Goal: Check status: Check status

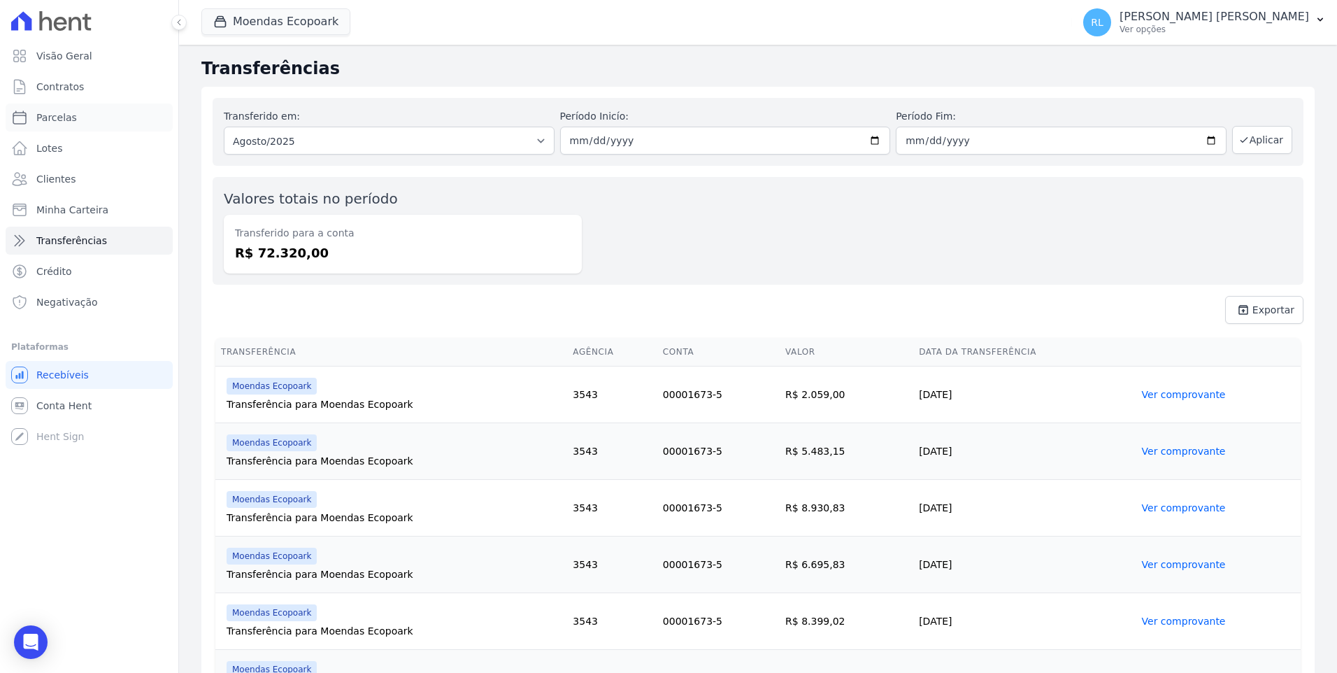
click at [70, 117] on span "Parcelas" at bounding box center [56, 117] width 41 height 14
select select
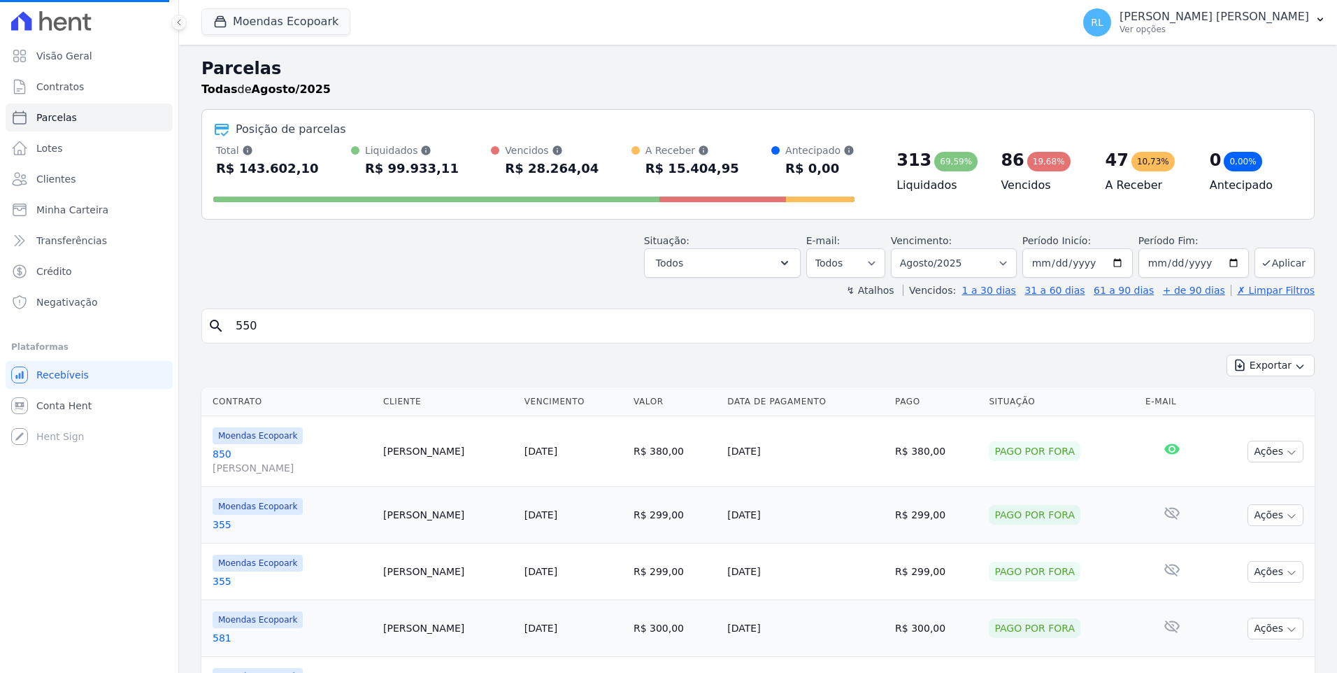
drag, startPoint x: 309, startPoint y: 322, endPoint x: 187, endPoint y: 322, distance: 122.3
select select
click at [298, 320] on input "search" at bounding box center [767, 326] width 1081 height 28
type input "jucival"
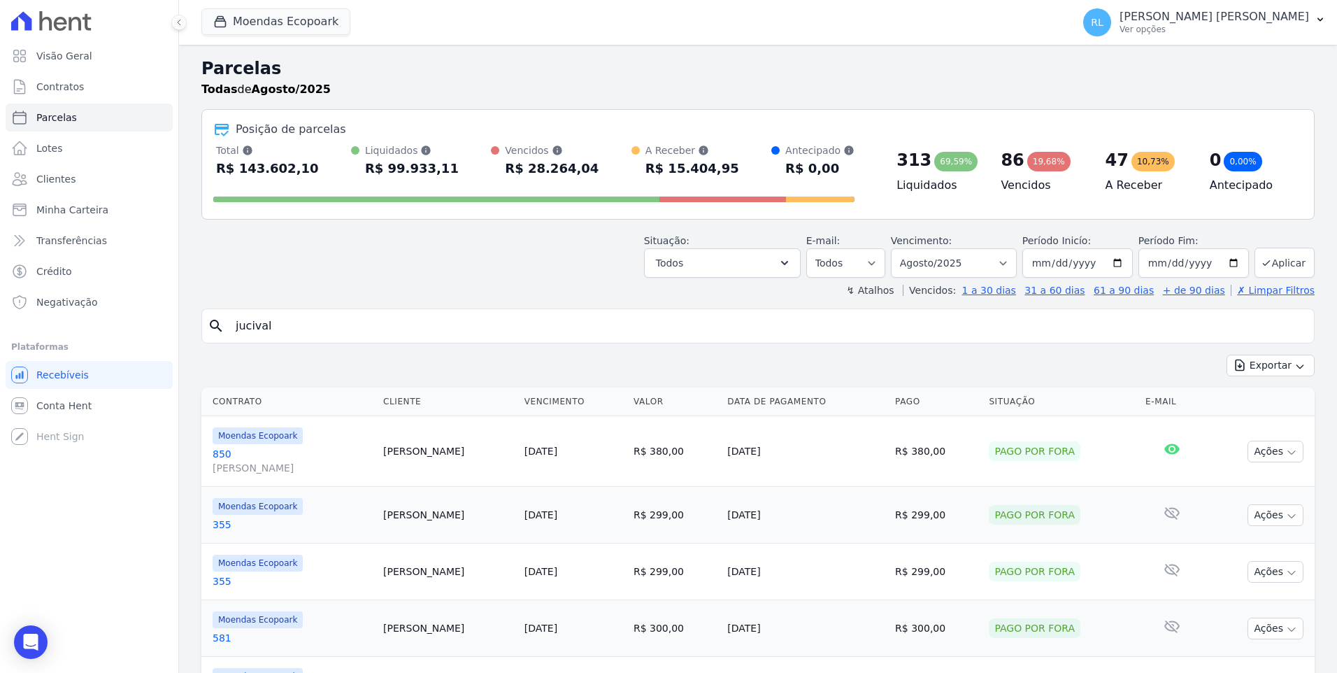
select select
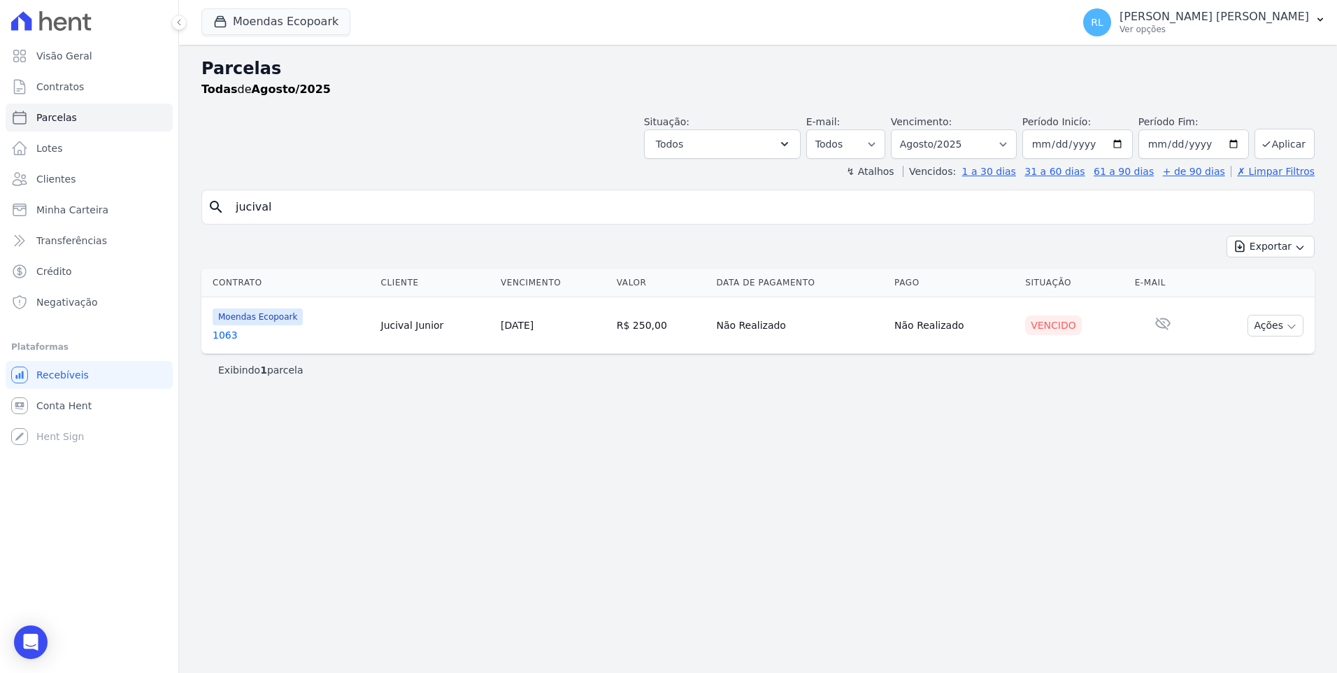
click at [234, 343] on td "Moendas Ecopoark 1063" at bounding box center [288, 325] width 174 height 57
click at [232, 338] on link "1063" at bounding box center [291, 335] width 157 height 14
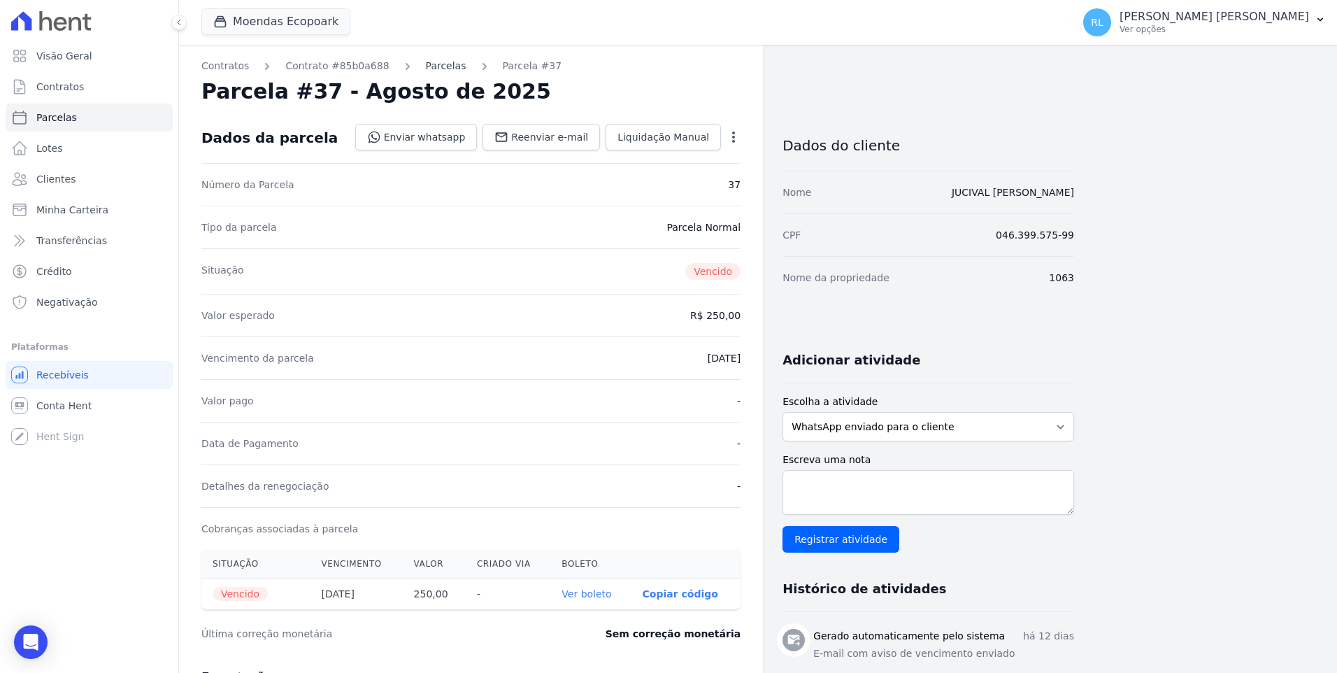
click at [433, 73] on link "Parcelas" at bounding box center [446, 66] width 41 height 15
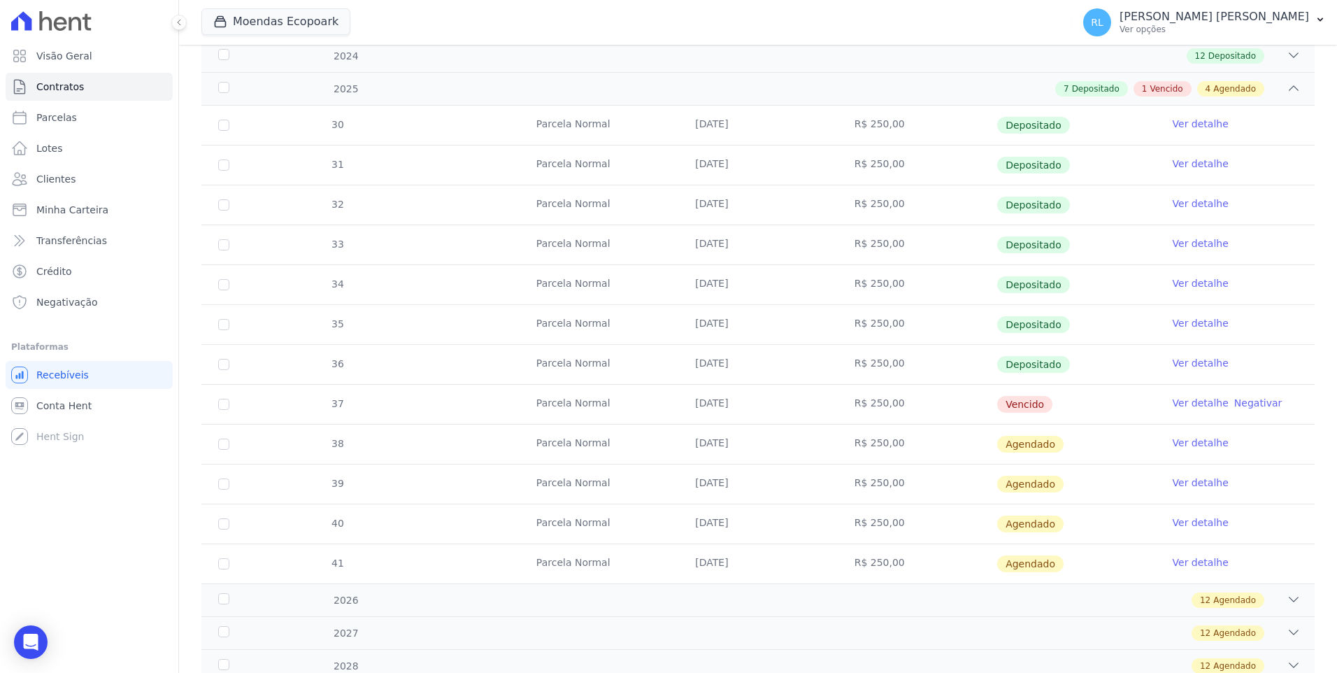
scroll to position [372, 0]
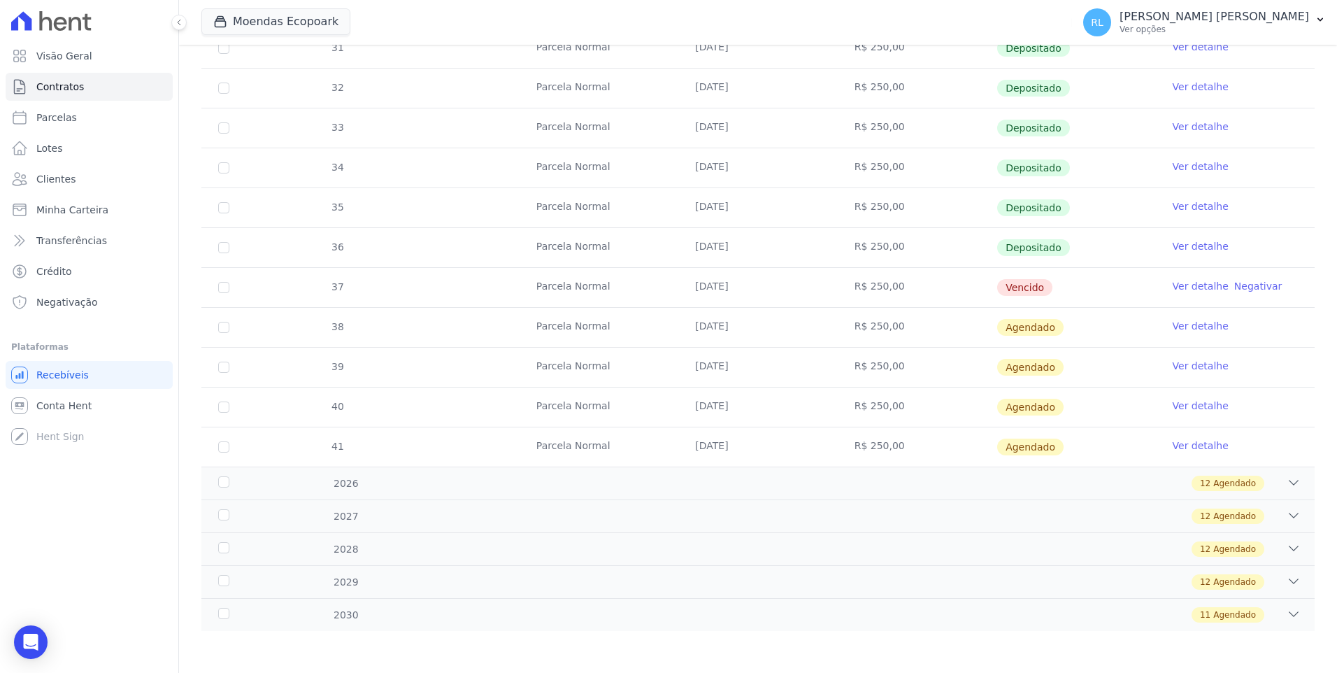
click at [1172, 282] on link "Ver detalhe" at bounding box center [1200, 286] width 56 height 14
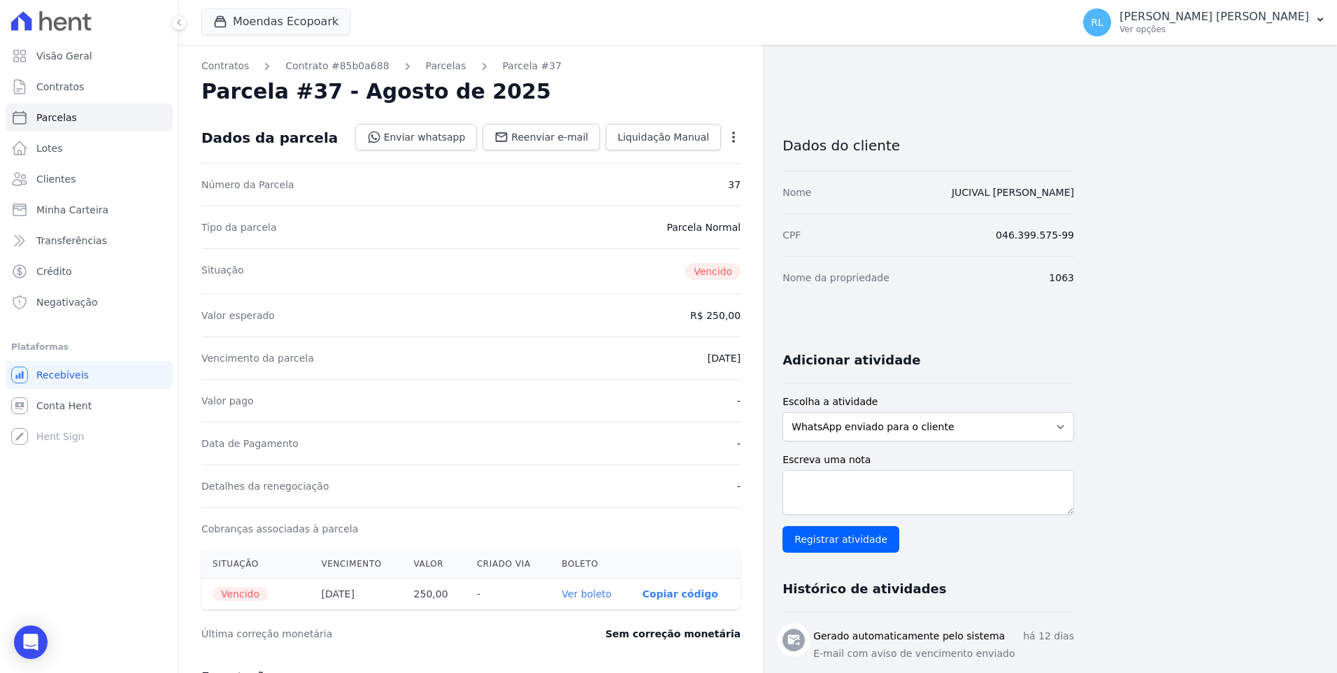
click at [591, 589] on link "Ver boleto" at bounding box center [586, 593] width 50 height 11
click at [76, 118] on link "Parcelas" at bounding box center [89, 117] width 167 height 28
select select
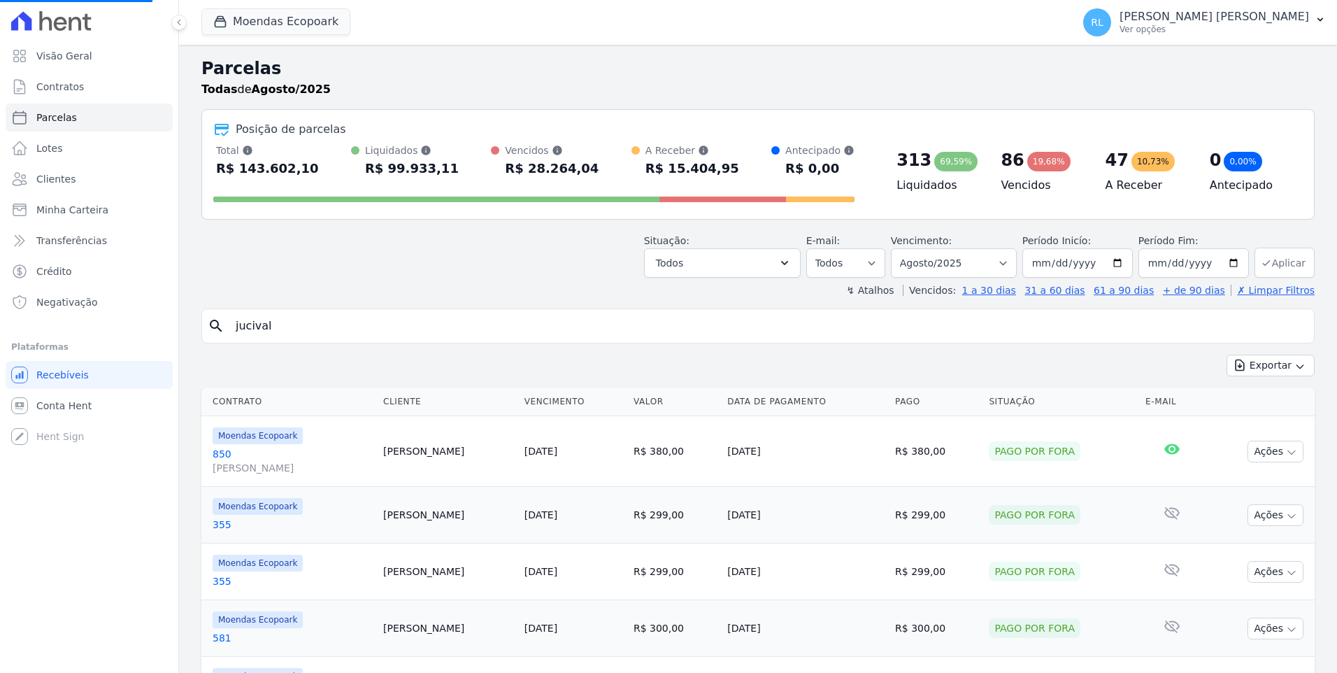
select select
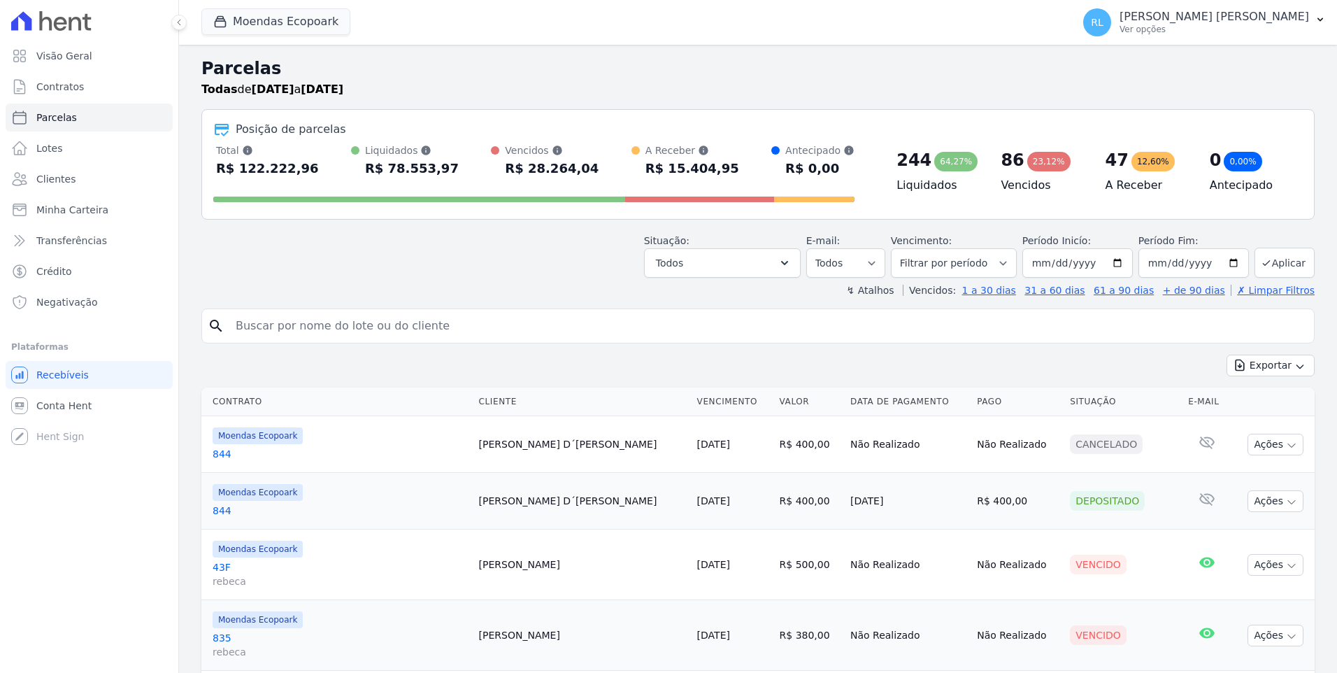
select select
